Goal: Task Accomplishment & Management: Use online tool/utility

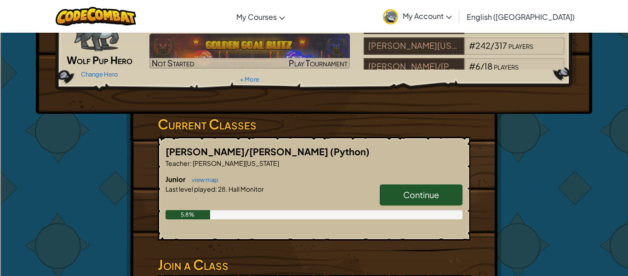
scroll to position [75, 0]
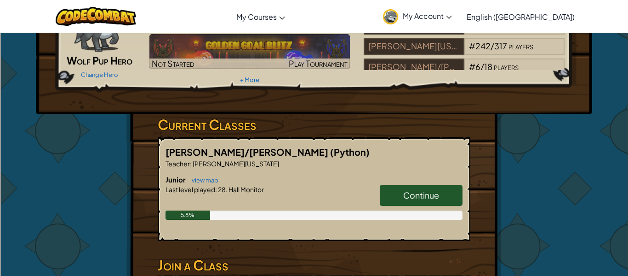
click at [417, 190] on span "Continue" at bounding box center [421, 195] width 36 height 11
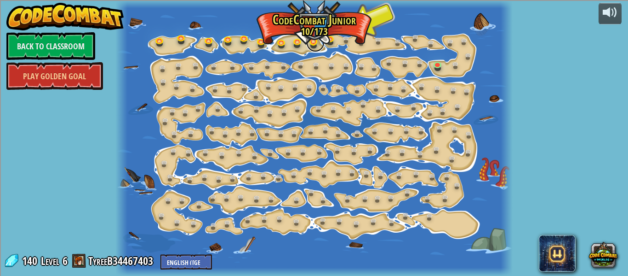
click at [316, 42] on link at bounding box center [315, 43] width 18 height 18
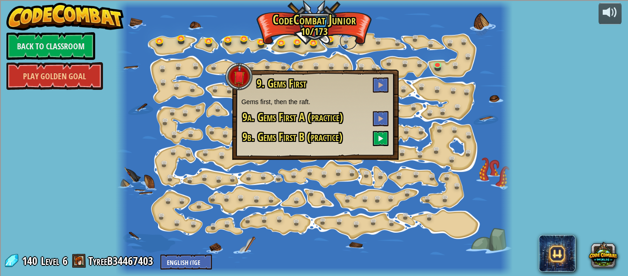
click at [351, 36] on link at bounding box center [348, 41] width 18 height 18
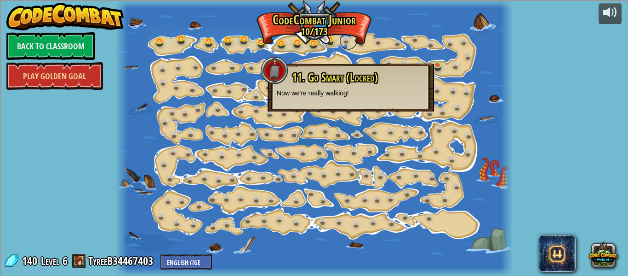
click at [342, 40] on link at bounding box center [348, 41] width 18 height 18
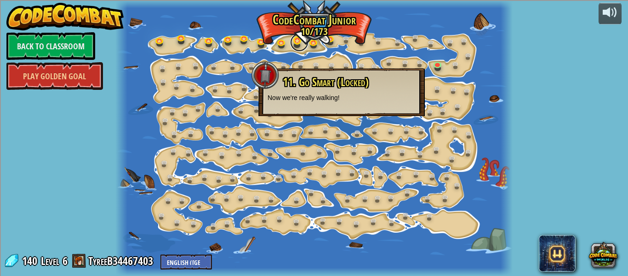
click at [299, 49] on link at bounding box center [299, 42] width 18 height 18
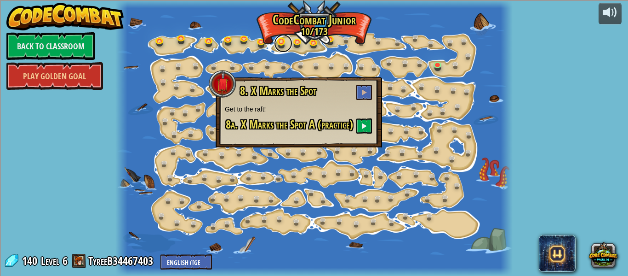
click at [287, 43] on link at bounding box center [283, 43] width 18 height 18
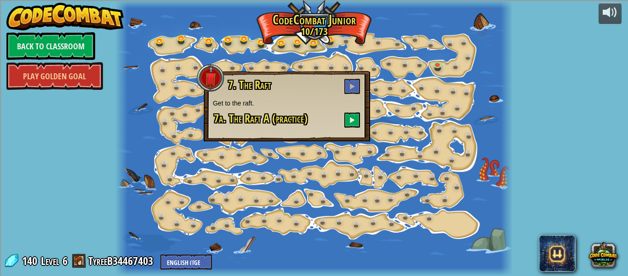
click at [298, 32] on div at bounding box center [313, 138] width 397 height 276
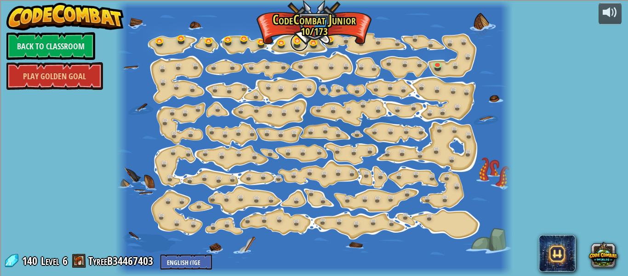
click at [299, 42] on link at bounding box center [299, 42] width 18 height 18
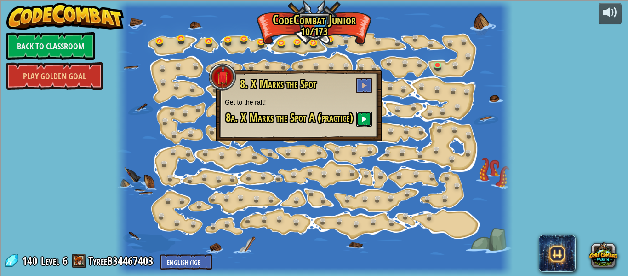
click at [362, 125] on button at bounding box center [364, 118] width 16 height 15
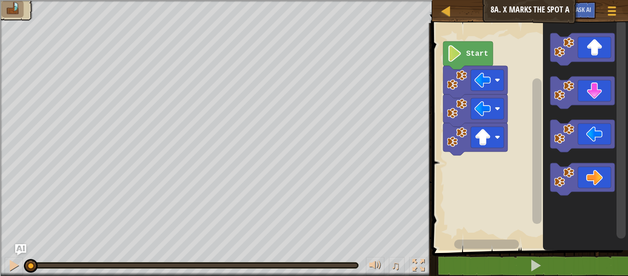
click at [487, 40] on rect "Blockly Workspace" at bounding box center [529, 133] width 199 height 231
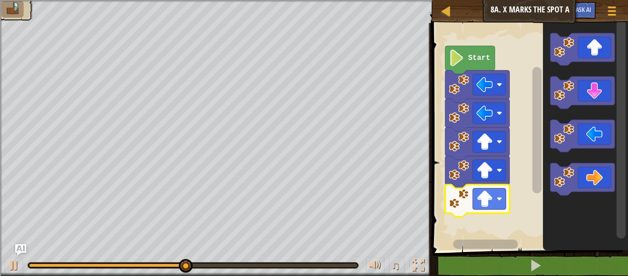
click at [592, 178] on icon "Blockly Workspace" at bounding box center [583, 179] width 64 height 32
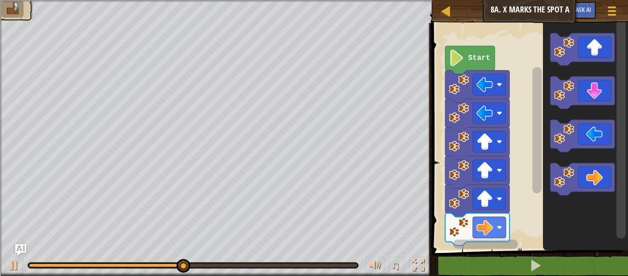
click at [594, 178] on icon "Blockly Workspace" at bounding box center [583, 179] width 64 height 32
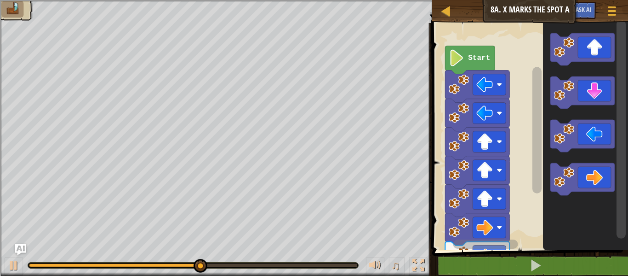
click at [594, 104] on icon "Blockly Workspace" at bounding box center [583, 92] width 64 height 32
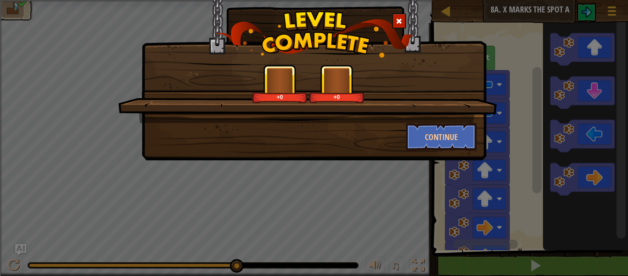
click at [580, 227] on div "+0 +0 Continue" at bounding box center [314, 138] width 628 height 276
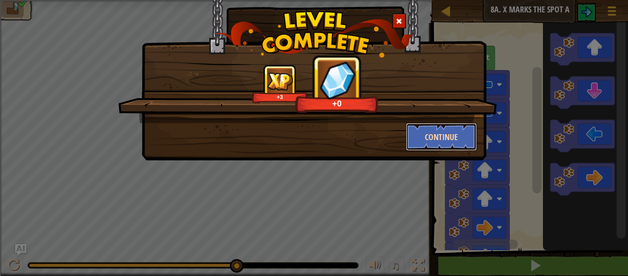
click at [444, 139] on button "Continue" at bounding box center [441, 137] width 71 height 28
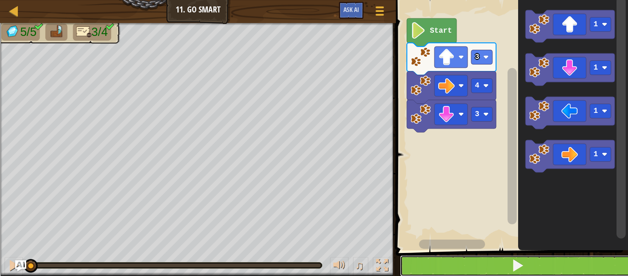
click at [486, 262] on button at bounding box center [517, 265] width 235 height 21
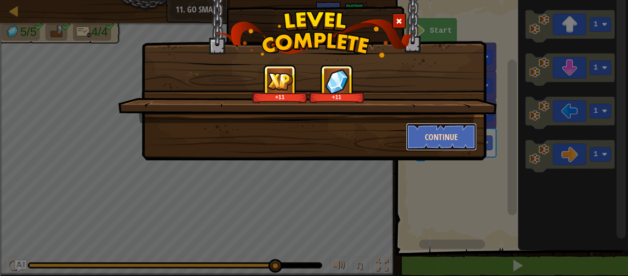
click at [446, 139] on button "Continue" at bounding box center [441, 137] width 71 height 28
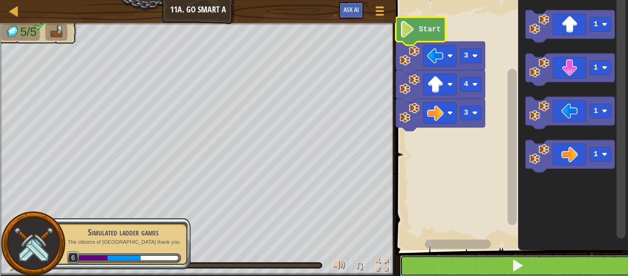
click at [508, 265] on button at bounding box center [517, 265] width 235 height 21
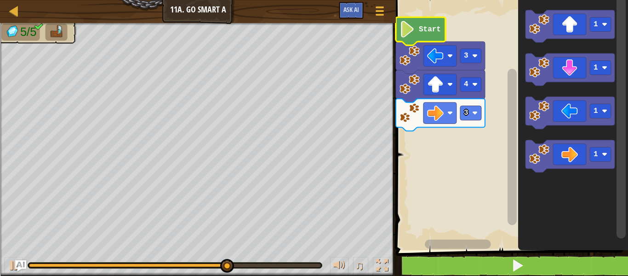
click at [588, 79] on icon "Blockly Workspace" at bounding box center [570, 69] width 89 height 32
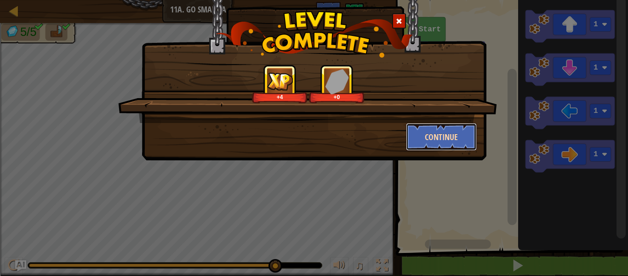
click at [454, 128] on button "Continue" at bounding box center [441, 137] width 71 height 28
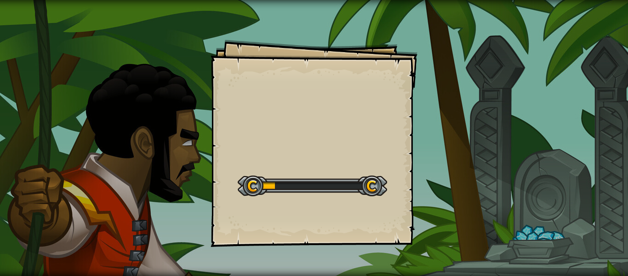
click at [456, 131] on div "Goals Start Level Error loading from server. Try refreshing the page. You'll ne…" at bounding box center [314, 138] width 628 height 276
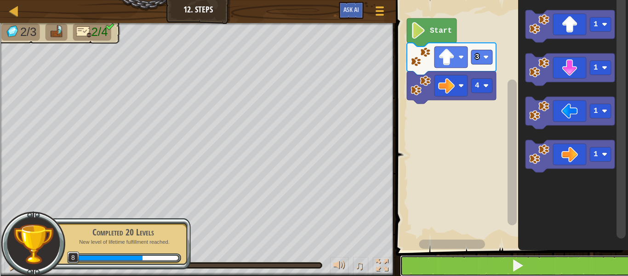
click at [486, 269] on button at bounding box center [517, 265] width 235 height 21
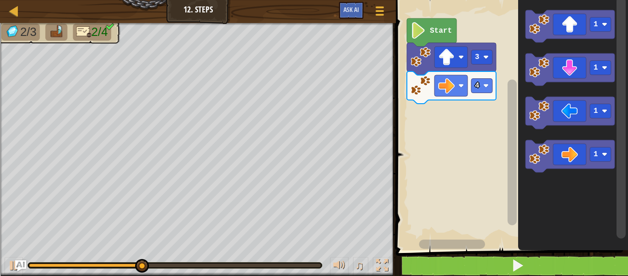
click at [574, 54] on icon "Blockly Workspace" at bounding box center [570, 69] width 89 height 32
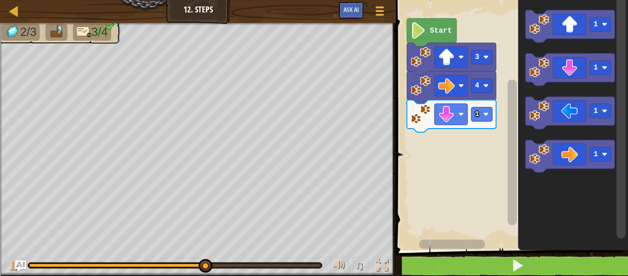
click at [599, 83] on rect "Blockly Workspace" at bounding box center [570, 69] width 89 height 32
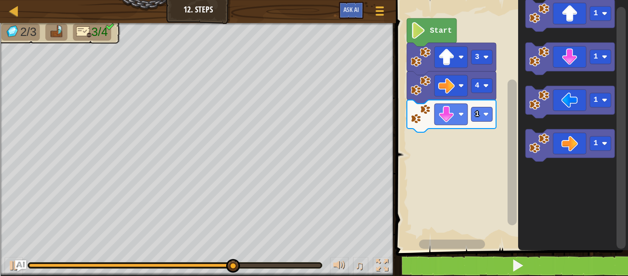
click at [573, 61] on icon "Blockly Workspace" at bounding box center [570, 58] width 89 height 32
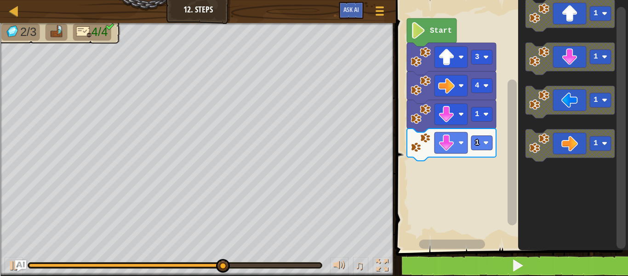
click at [569, 59] on icon "Blockly Workspace" at bounding box center [570, 58] width 89 height 32
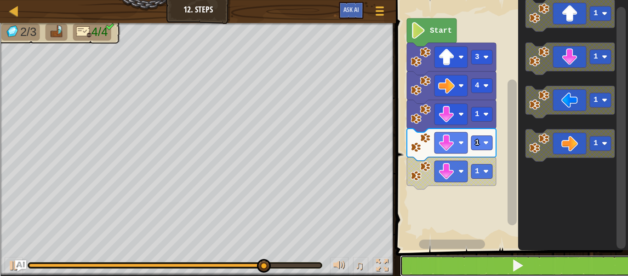
click at [478, 261] on button at bounding box center [517, 265] width 235 height 21
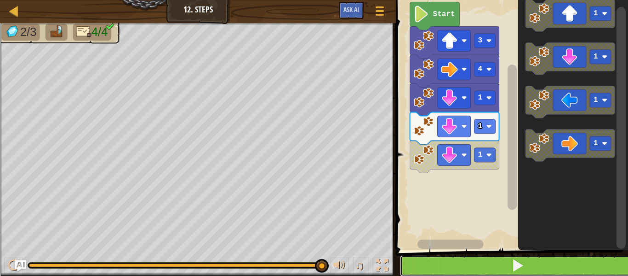
click at [445, 272] on button at bounding box center [517, 265] width 235 height 21
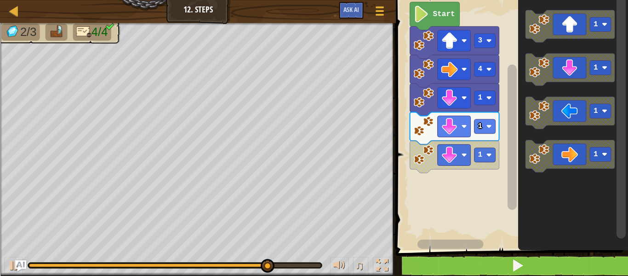
click at [562, 66] on icon "Blockly Workspace" at bounding box center [570, 69] width 89 height 32
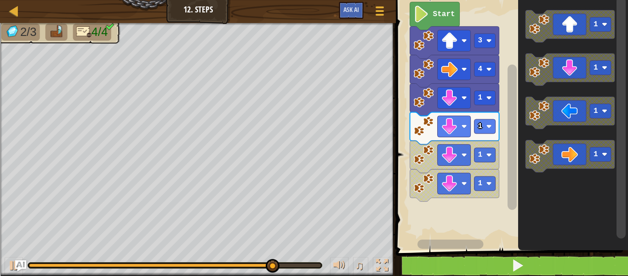
click at [563, 68] on icon "Blockly Workspace" at bounding box center [570, 69] width 89 height 32
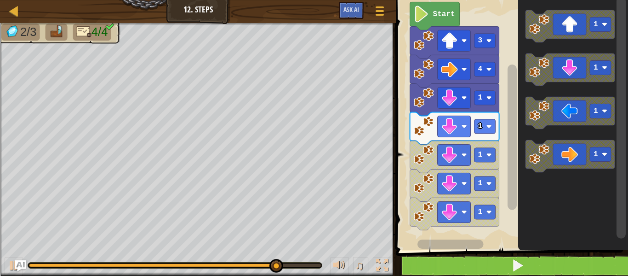
click at [560, 69] on icon "Blockly Workspace" at bounding box center [570, 69] width 89 height 32
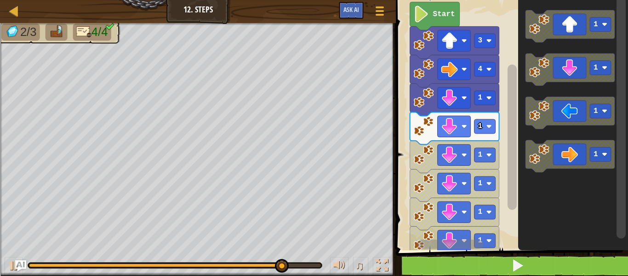
click at [560, 67] on icon "Blockly Workspace" at bounding box center [570, 69] width 89 height 32
click at [558, 264] on button at bounding box center [517, 265] width 235 height 21
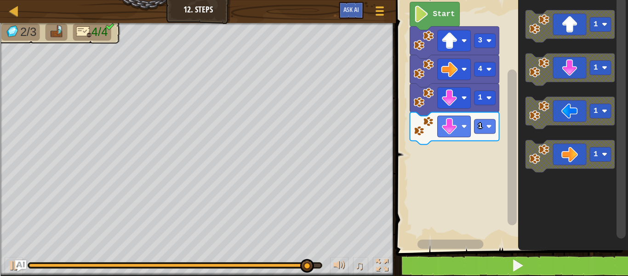
click at [540, 40] on icon "Blockly Workspace" at bounding box center [570, 26] width 89 height 32
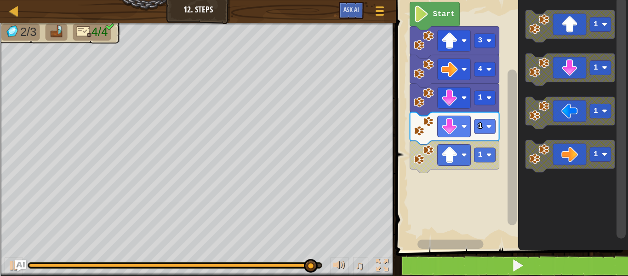
click at [542, 37] on icon "Blockly Workspace" at bounding box center [570, 26] width 89 height 32
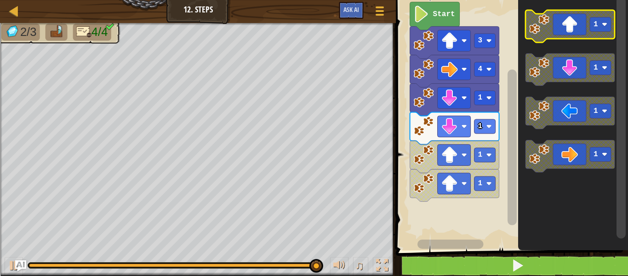
click at [546, 35] on icon "Blockly Workspace" at bounding box center [570, 26] width 89 height 32
